Goal: Navigation & Orientation: Find specific page/section

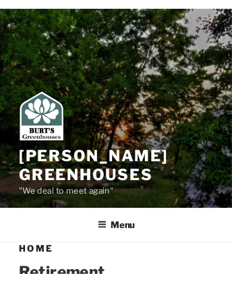
scroll to position [2273, 0]
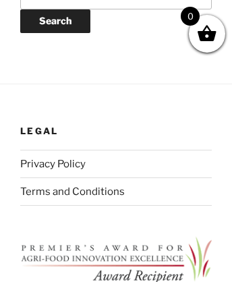
scroll to position [88, 0]
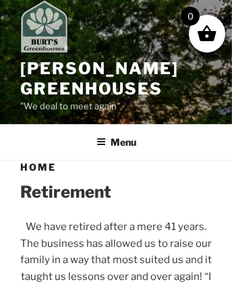
click at [49, 29] on img at bounding box center [44, 26] width 48 height 54
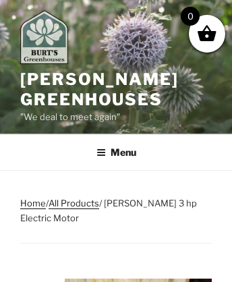
click at [49, 39] on img at bounding box center [44, 37] width 48 height 54
